Goal: Task Accomplishment & Management: Manage account settings

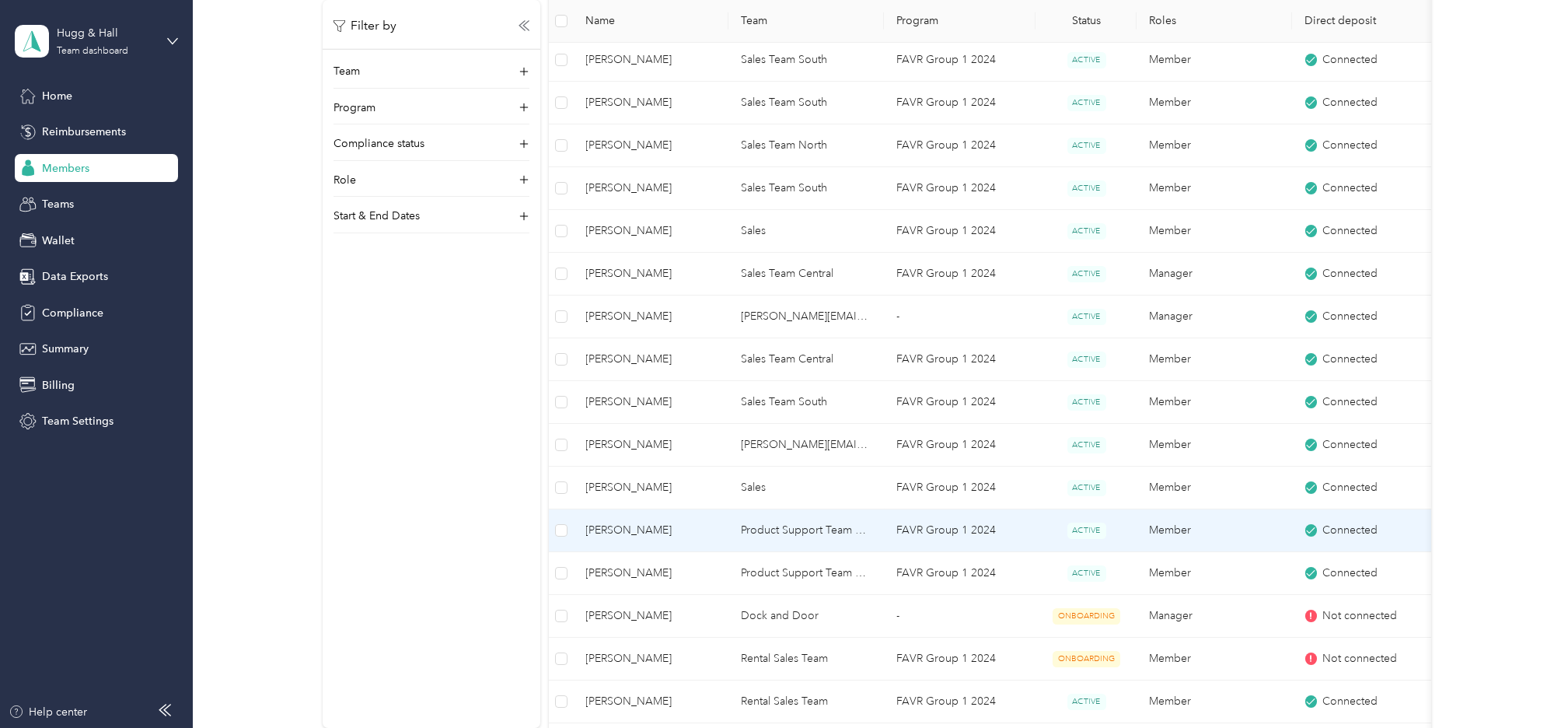
scroll to position [2100, 0]
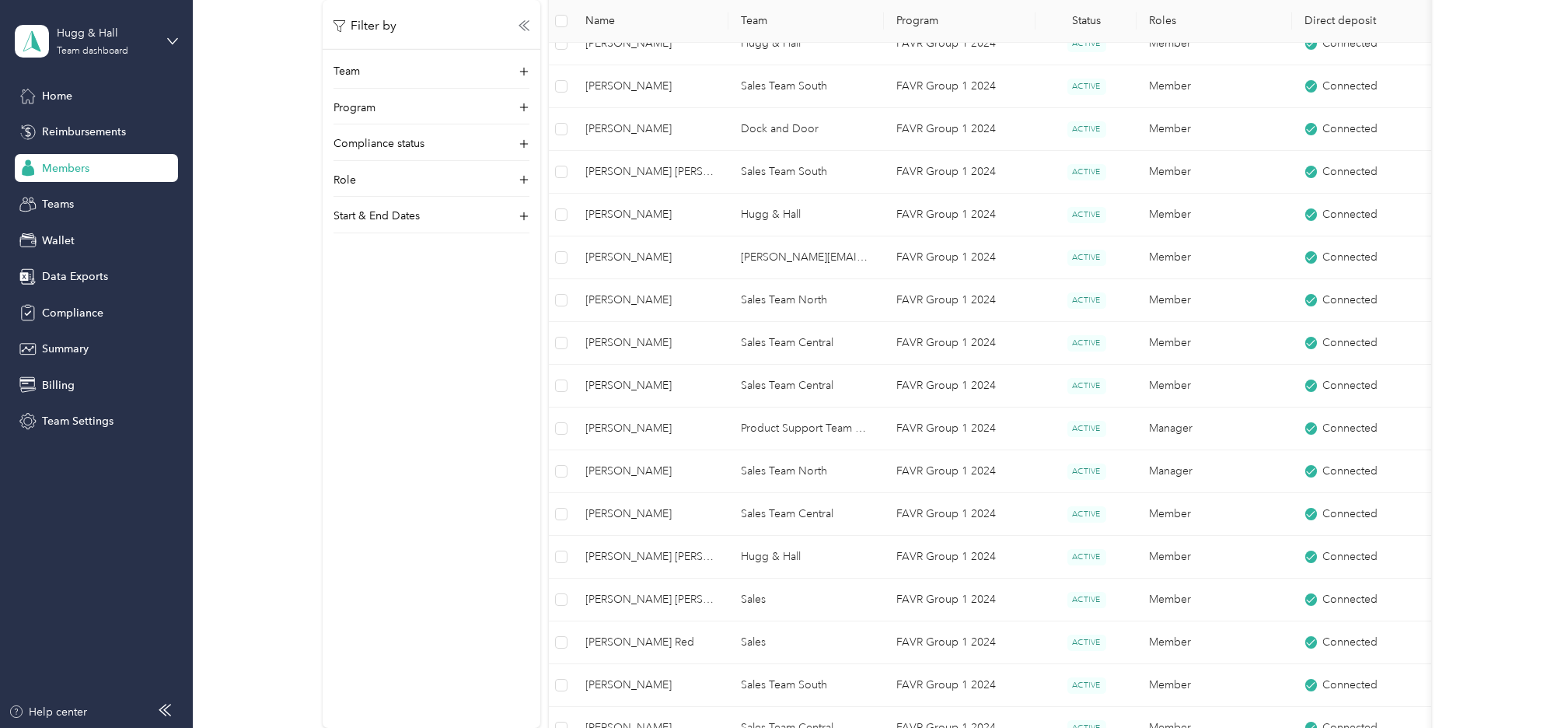
scroll to position [1371, 0]
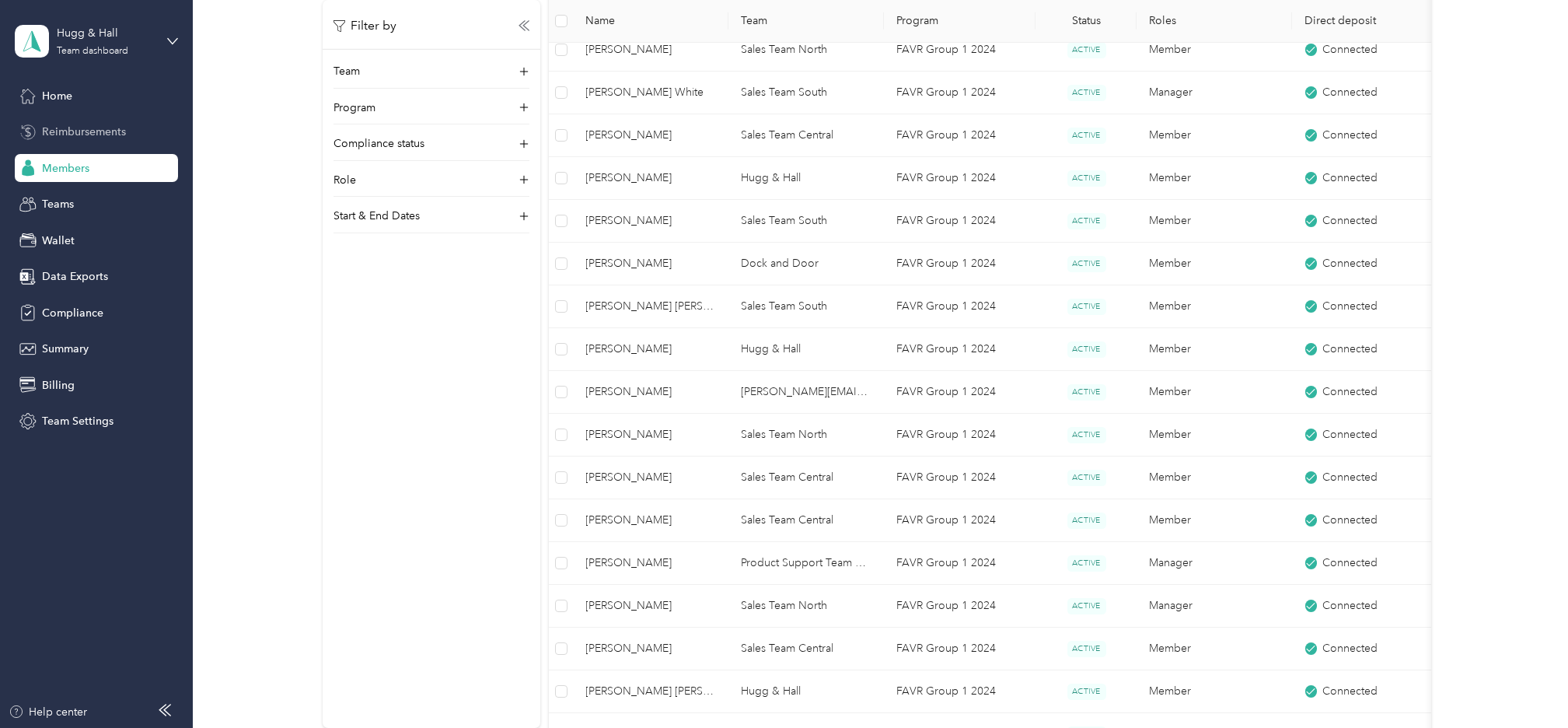
click at [85, 134] on span "Reimbursements" at bounding box center [83, 132] width 84 height 16
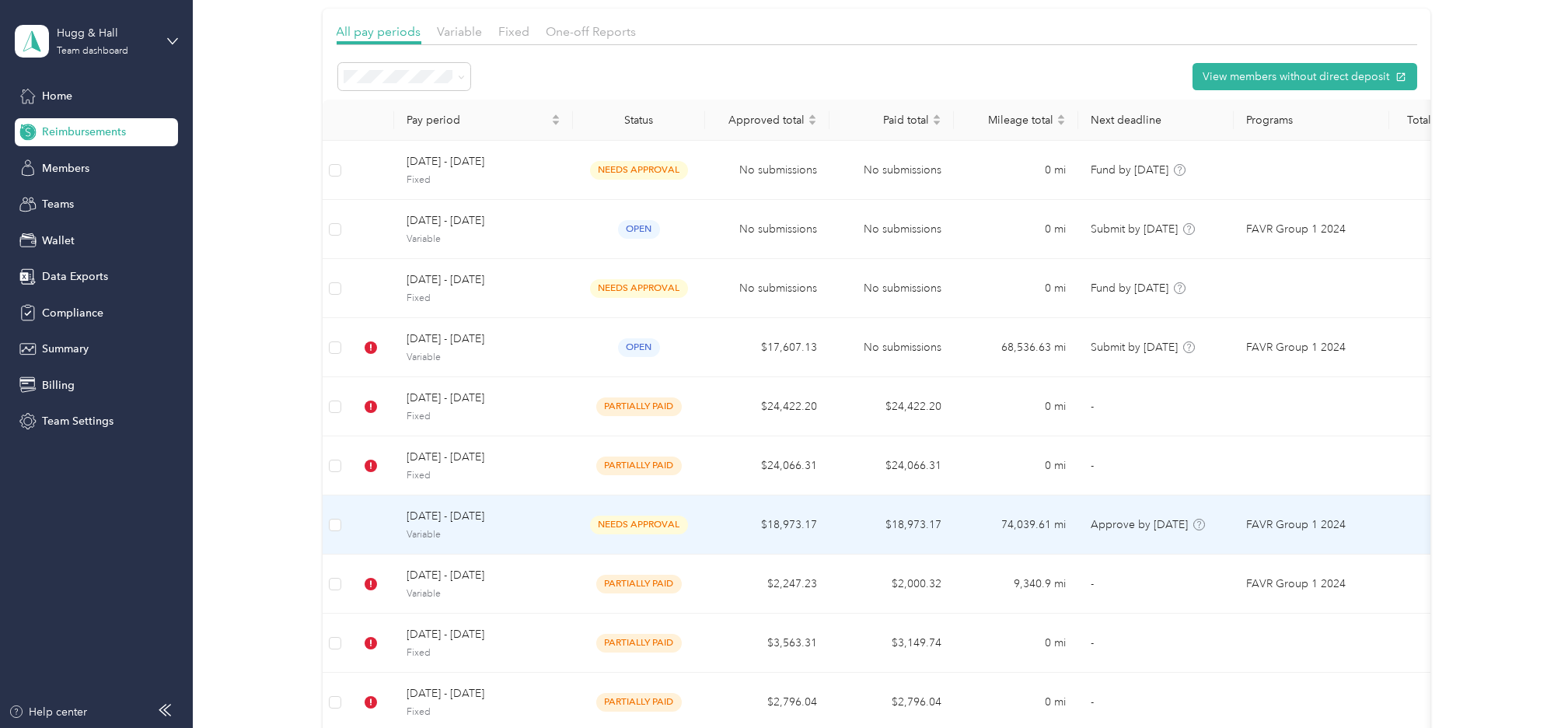
scroll to position [334, 0]
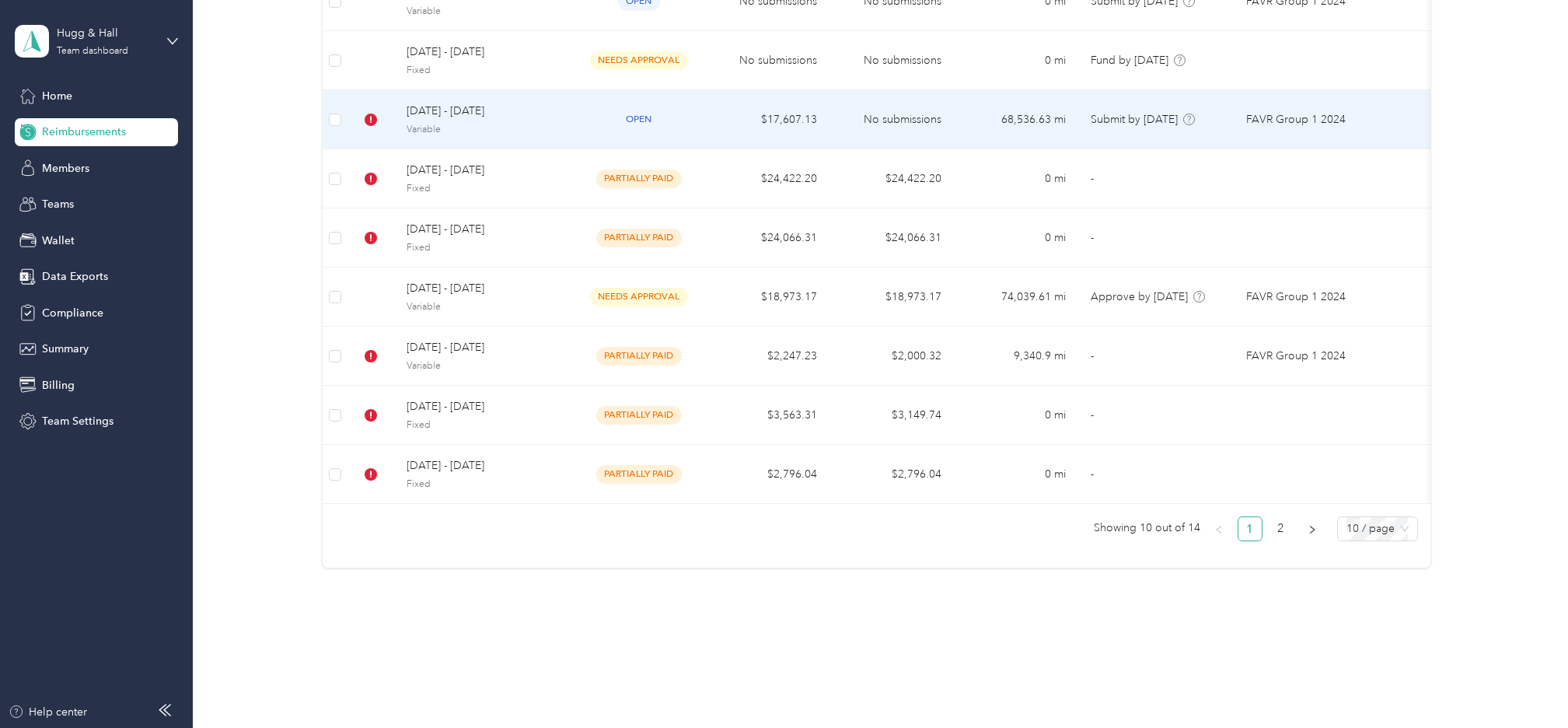
click at [440, 102] on span "[DATE] - [DATE]" at bounding box center [484, 111] width 154 height 17
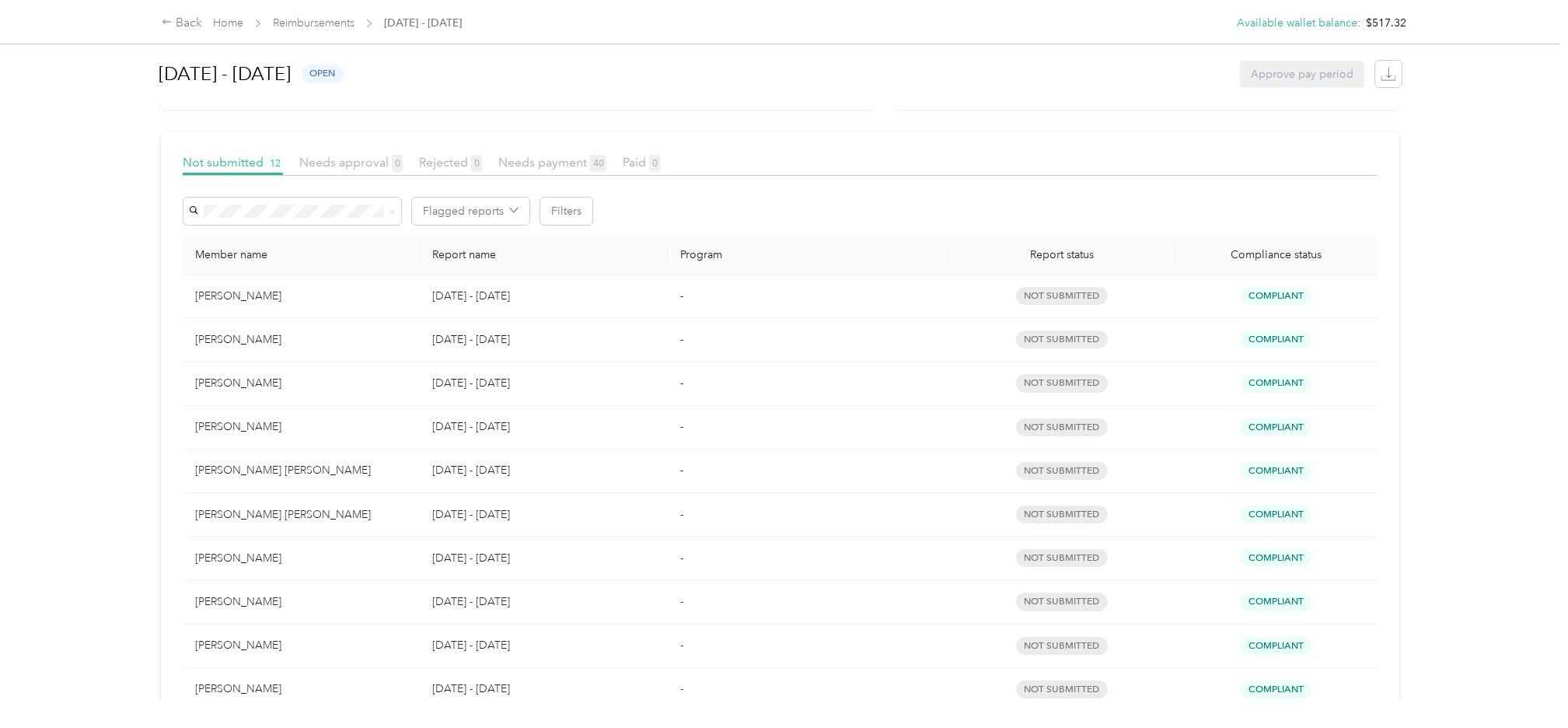
scroll to position [116, 0]
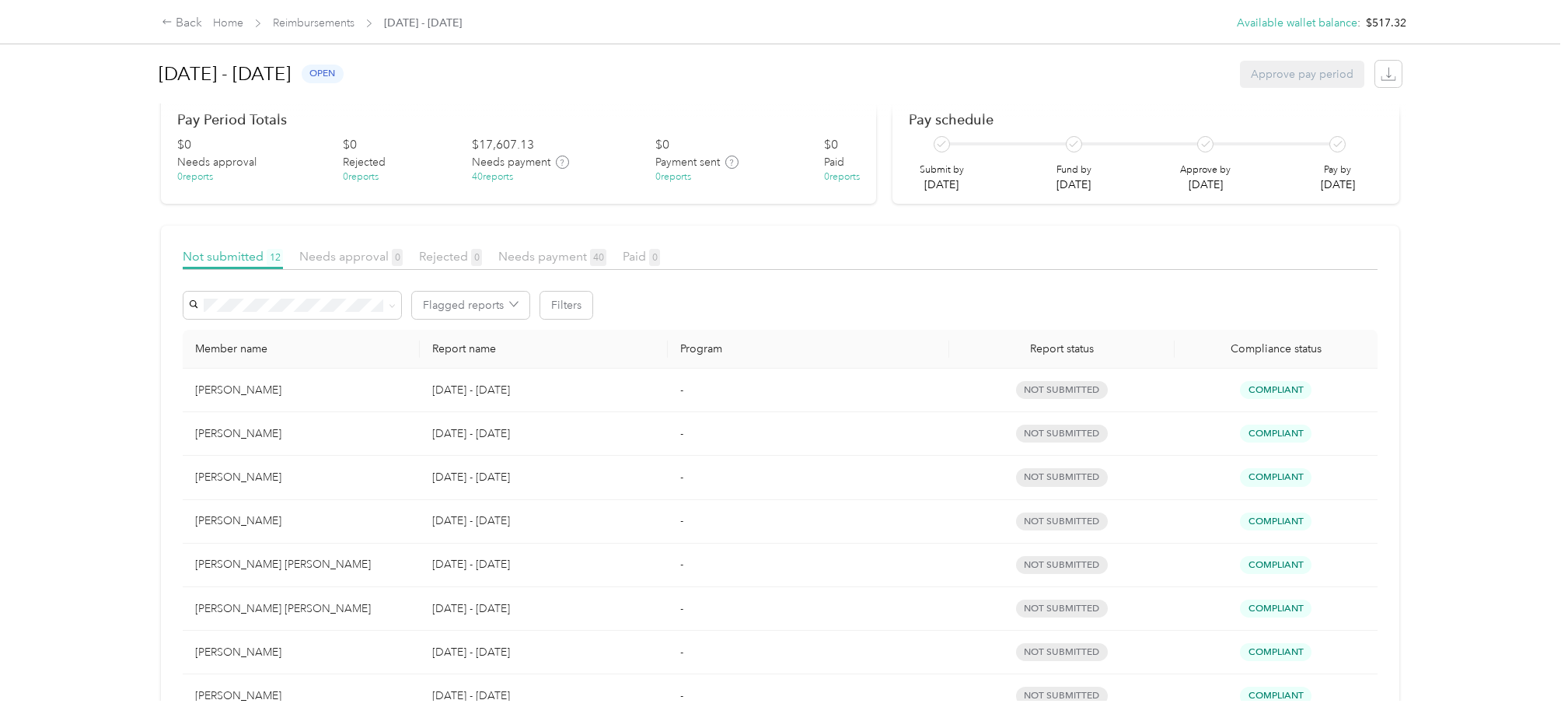
click at [354, 398] on div "[PERSON_NAME]" at bounding box center [300, 390] width 211 height 17
click at [247, 389] on div "[PERSON_NAME]" at bounding box center [300, 390] width 211 height 17
